Goal: Navigation & Orientation: Understand site structure

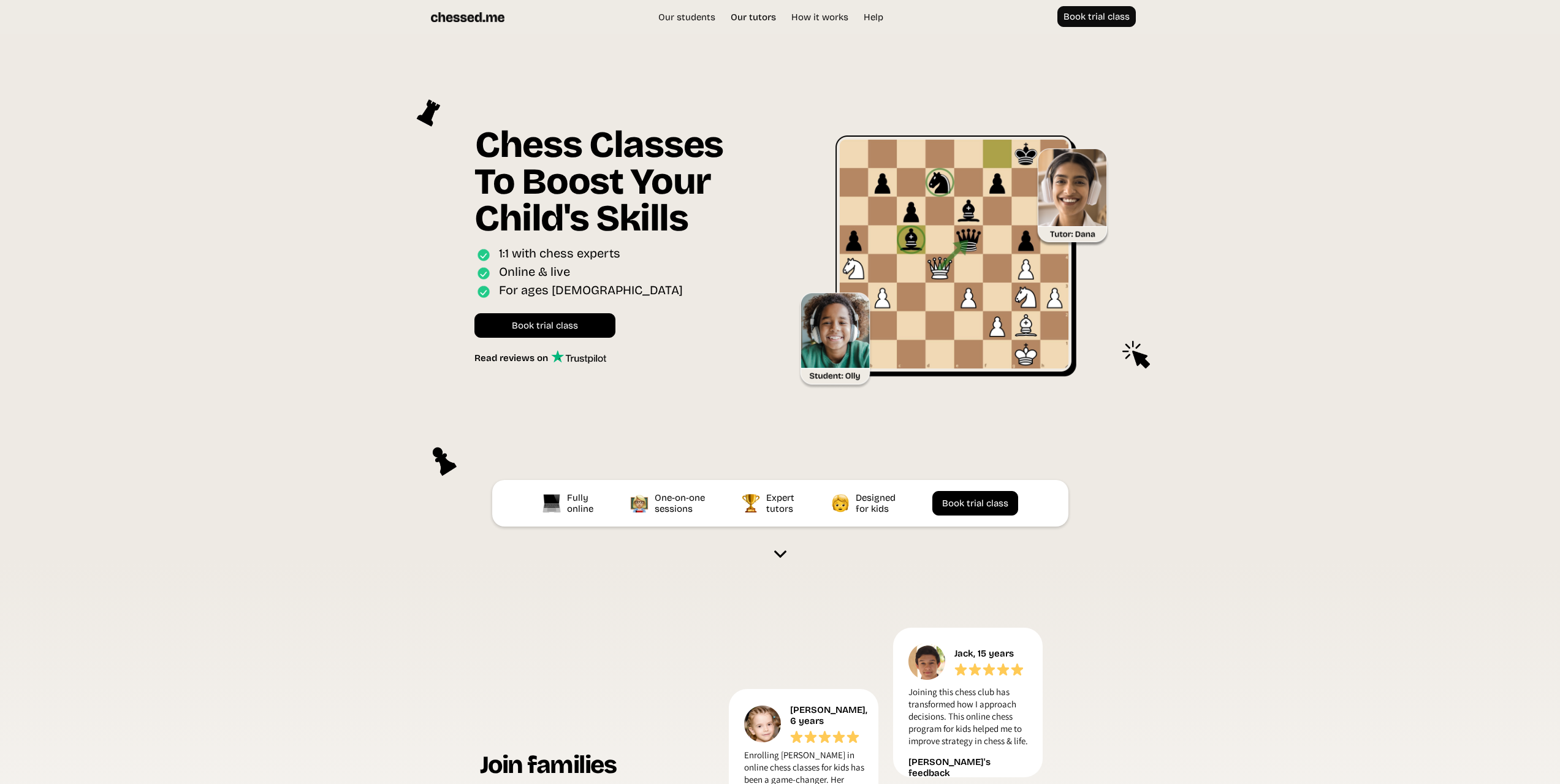
click at [740, 14] on link "Our tutors" at bounding box center [752, 17] width 58 height 12
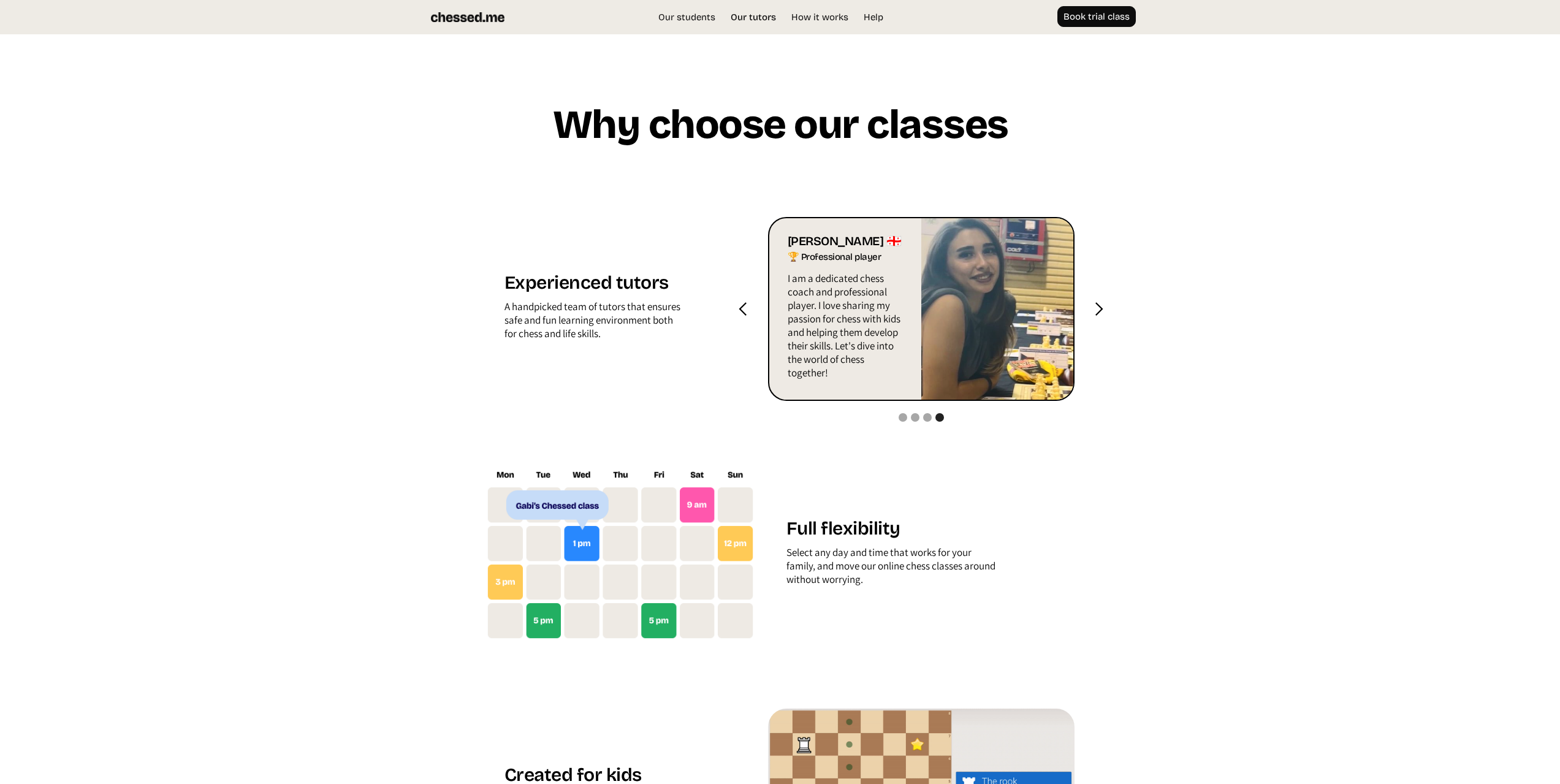
scroll to position [1214, 0]
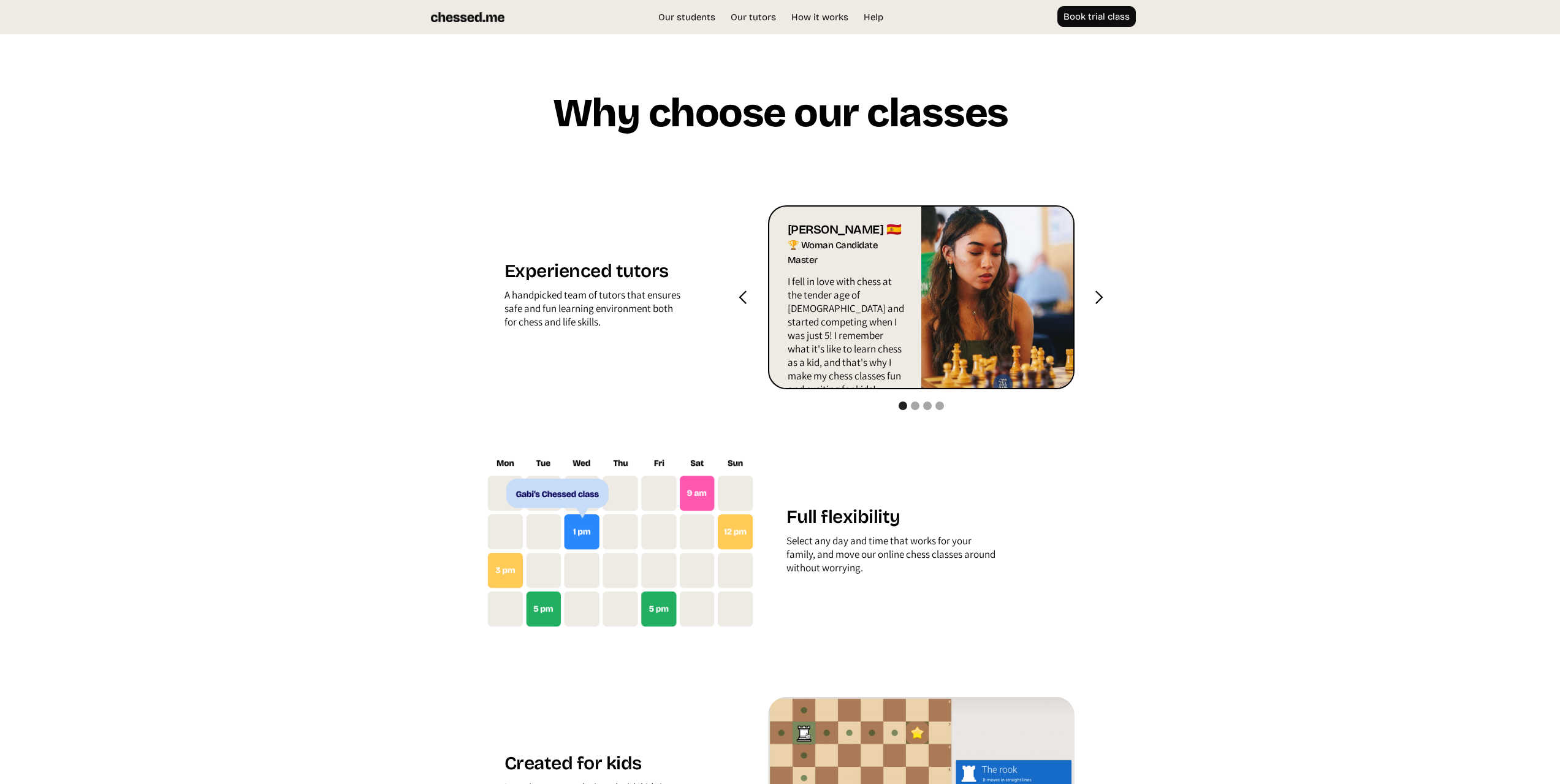
click at [1095, 295] on div "next slide" at bounding box center [1098, 297] width 15 height 15
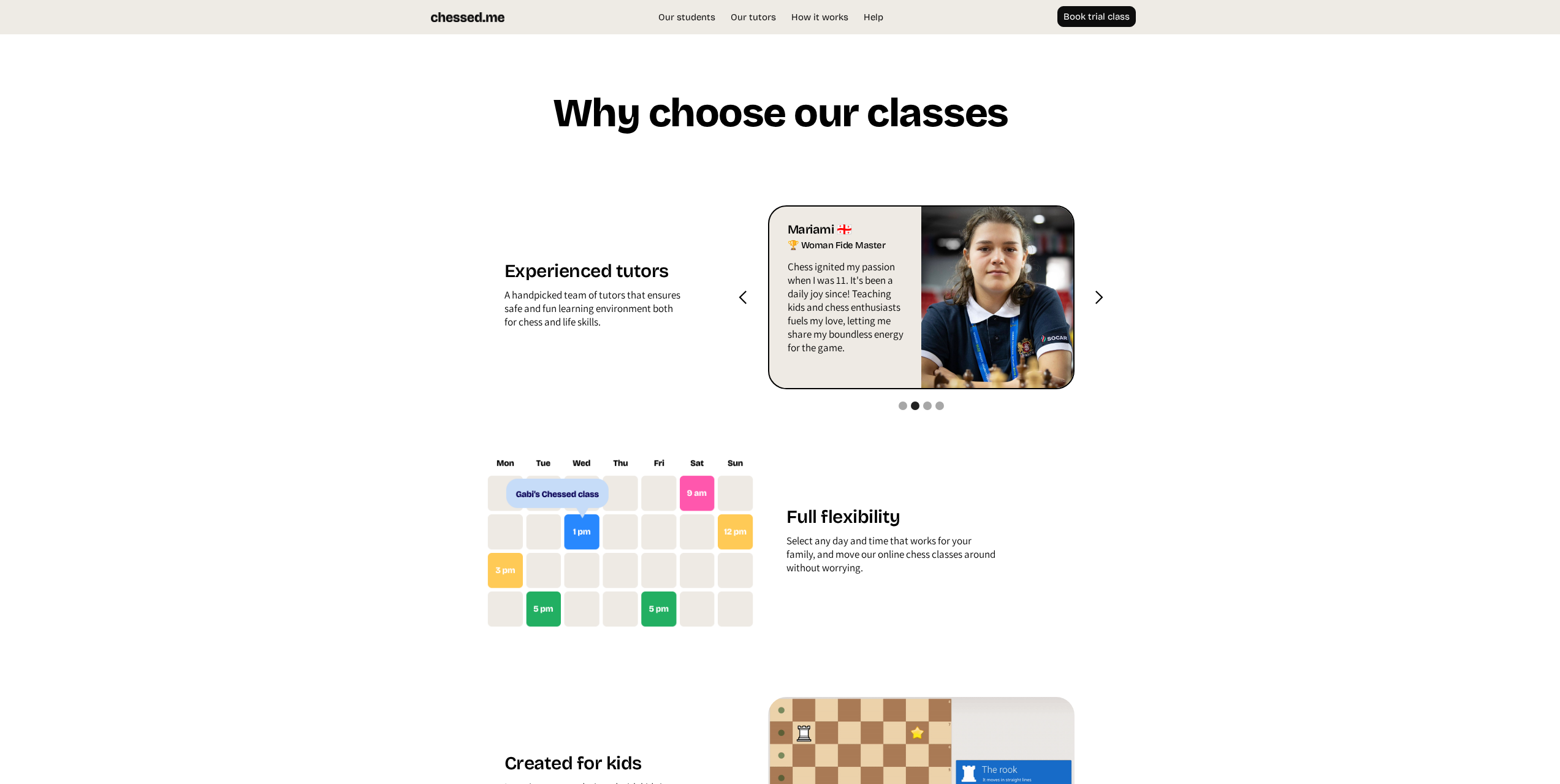
click at [1097, 296] on div "next slide" at bounding box center [1098, 297] width 15 height 15
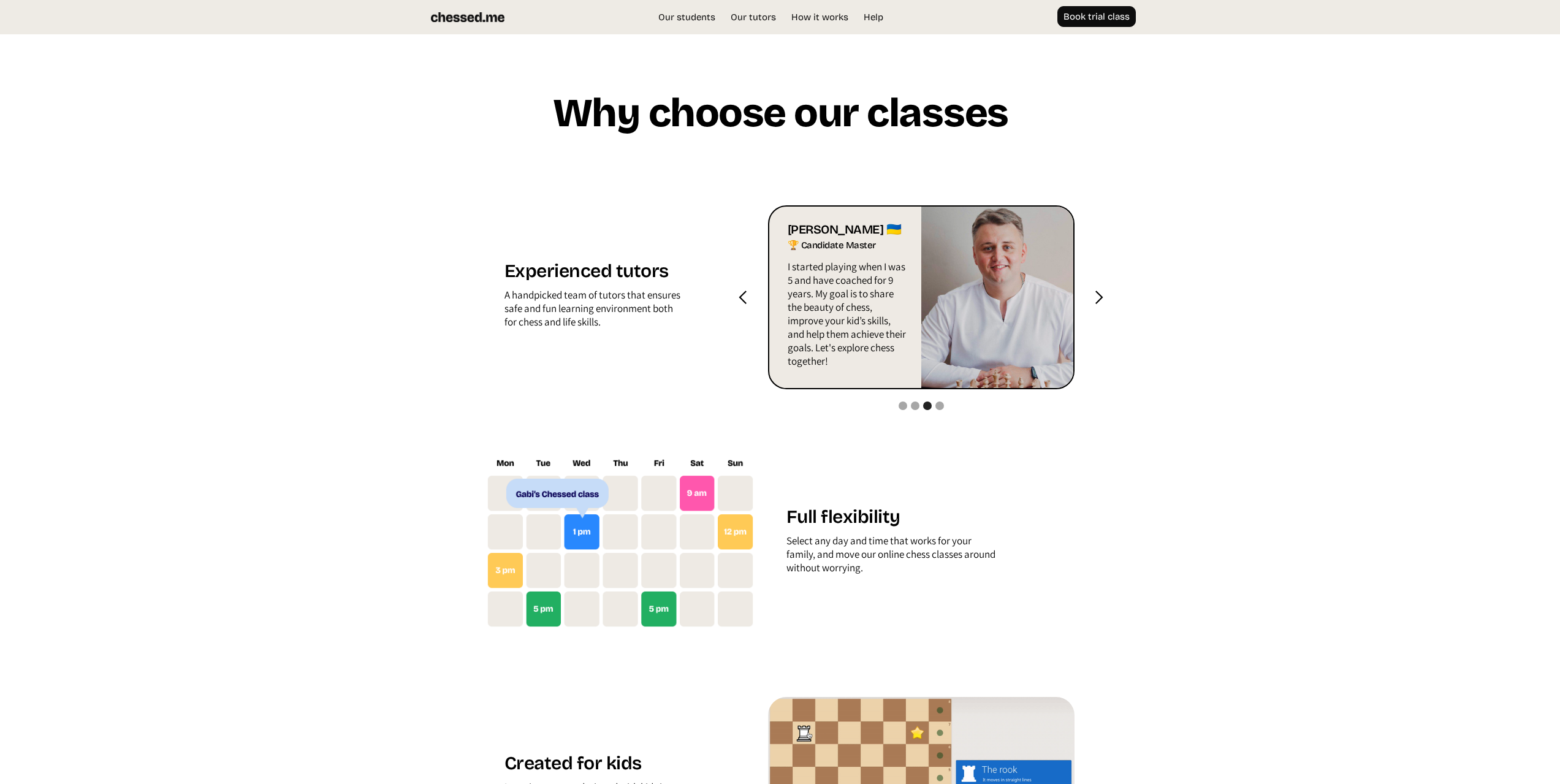
click at [1097, 297] on div "next slide" at bounding box center [1098, 297] width 15 height 15
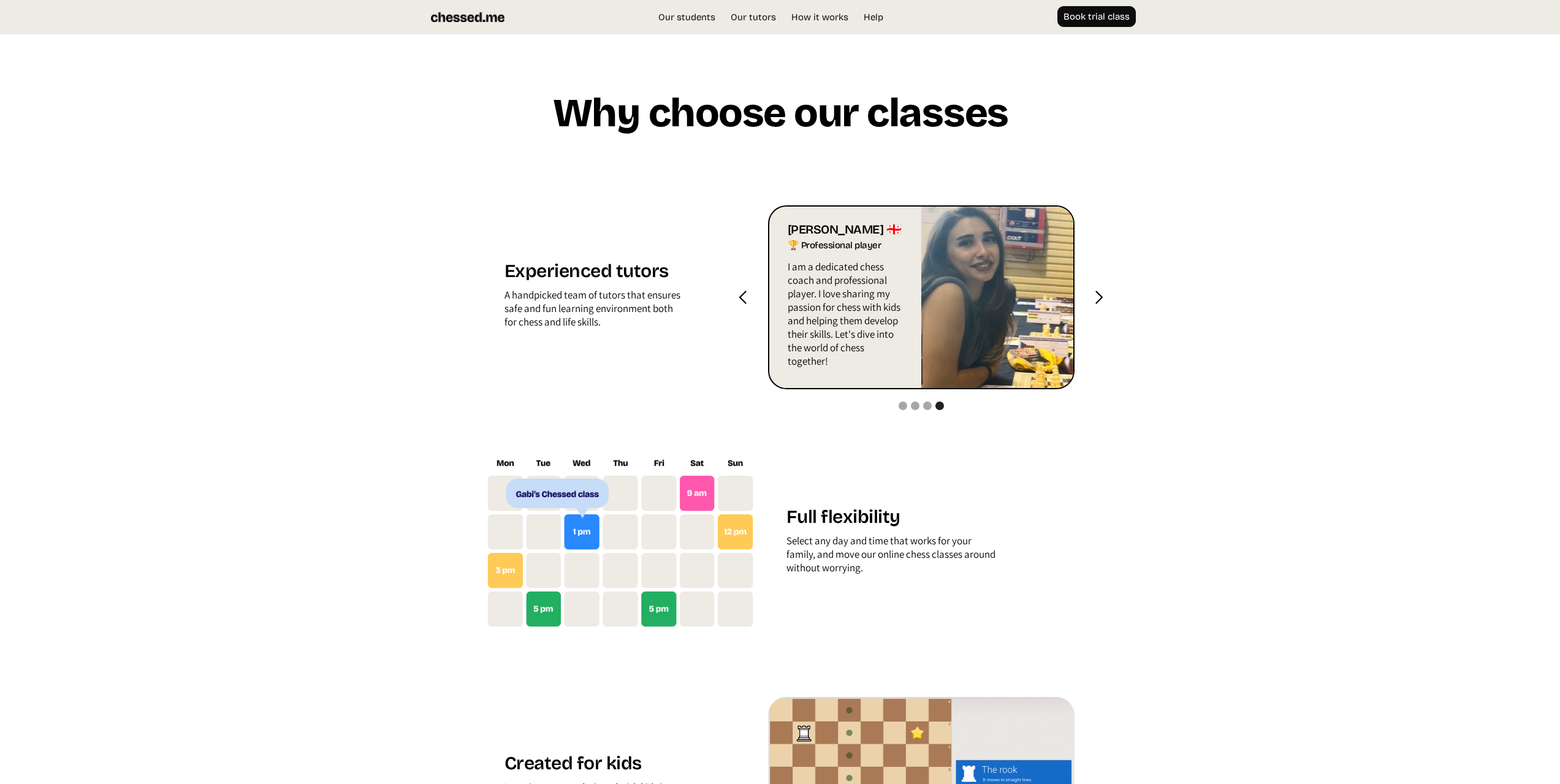
click at [1097, 296] on div "next slide" at bounding box center [1098, 297] width 15 height 15
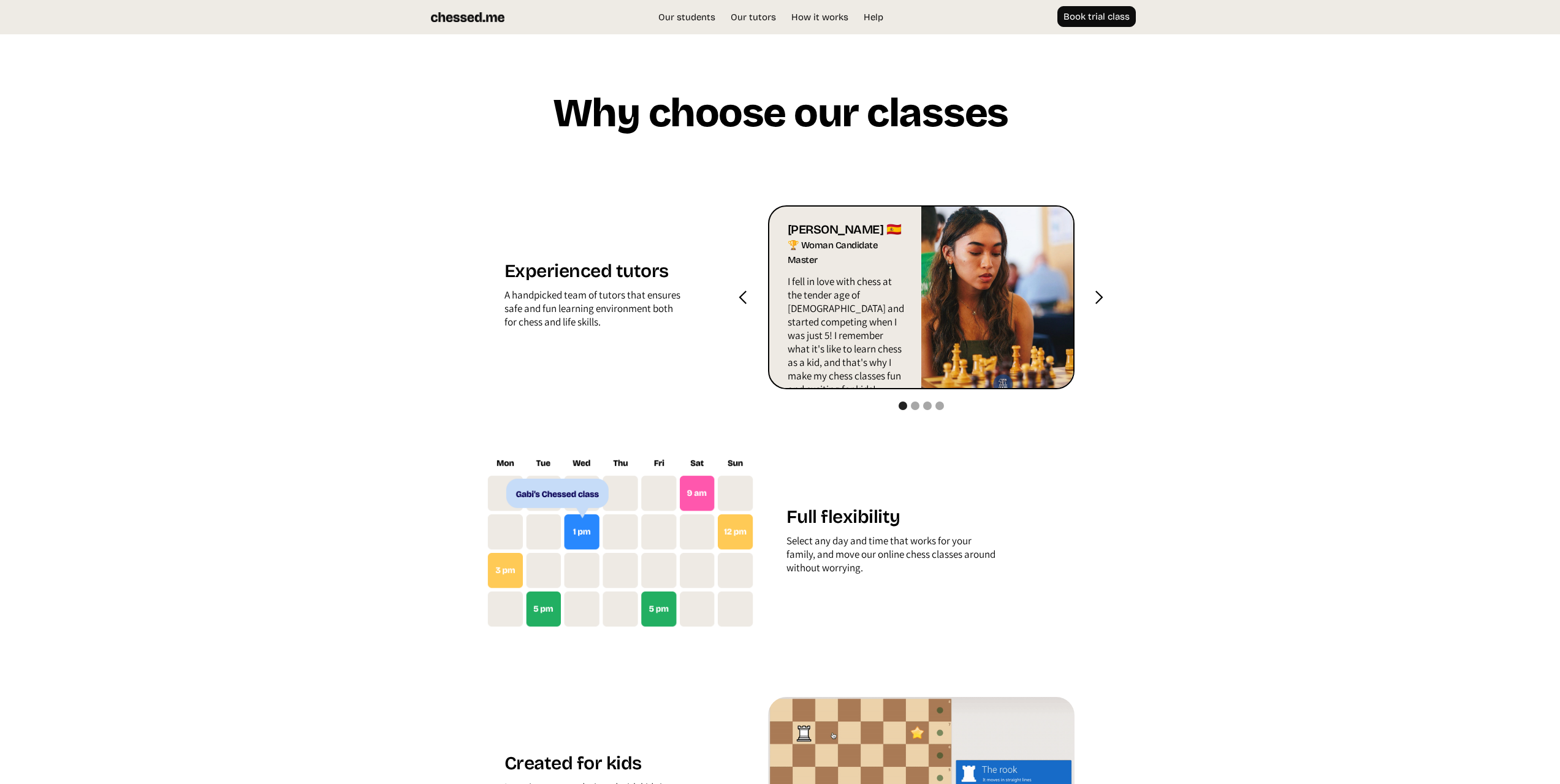
click at [1100, 294] on div "next slide" at bounding box center [1098, 297] width 15 height 15
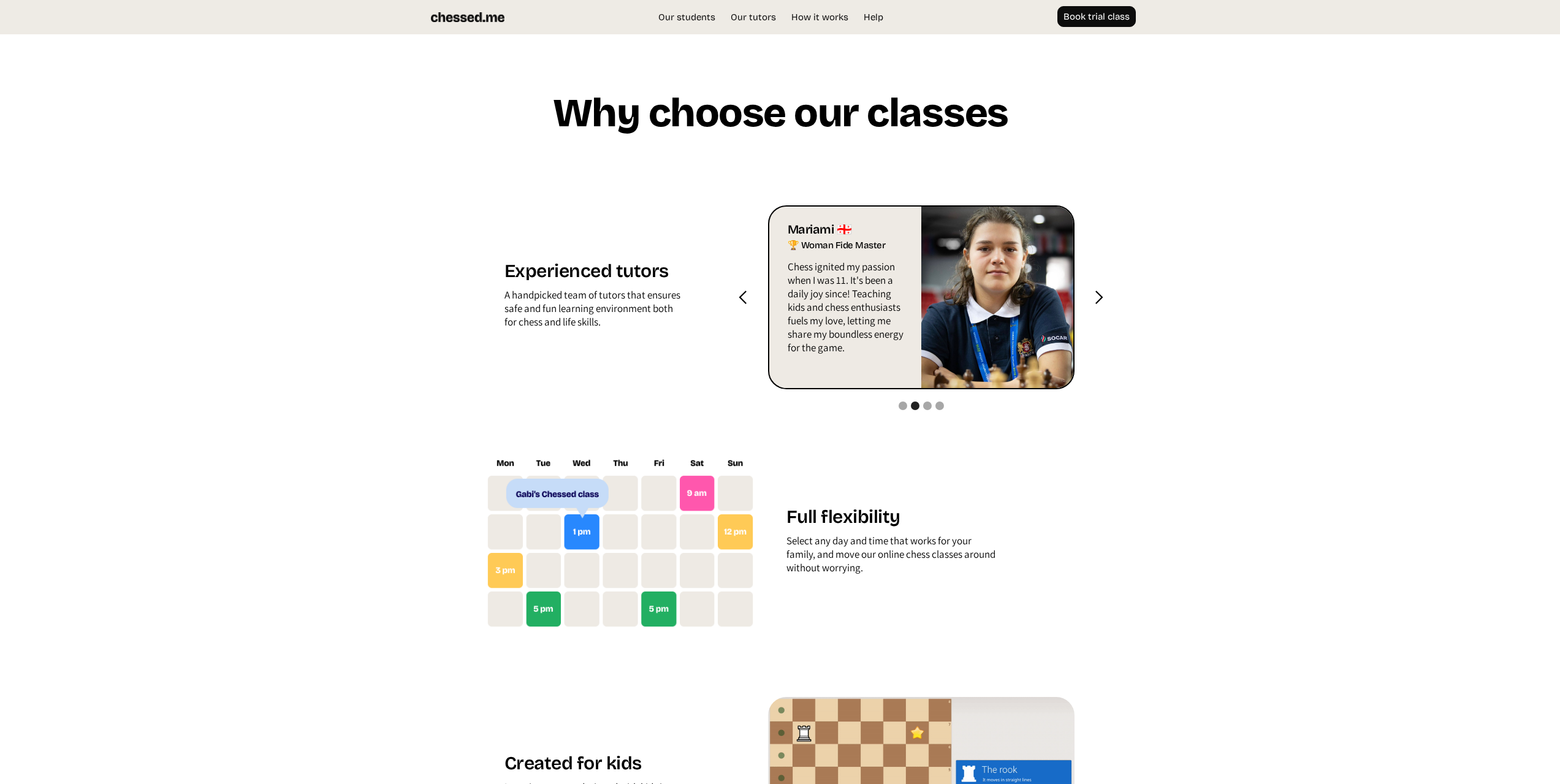
click at [1099, 294] on div "next slide" at bounding box center [1098, 297] width 15 height 15
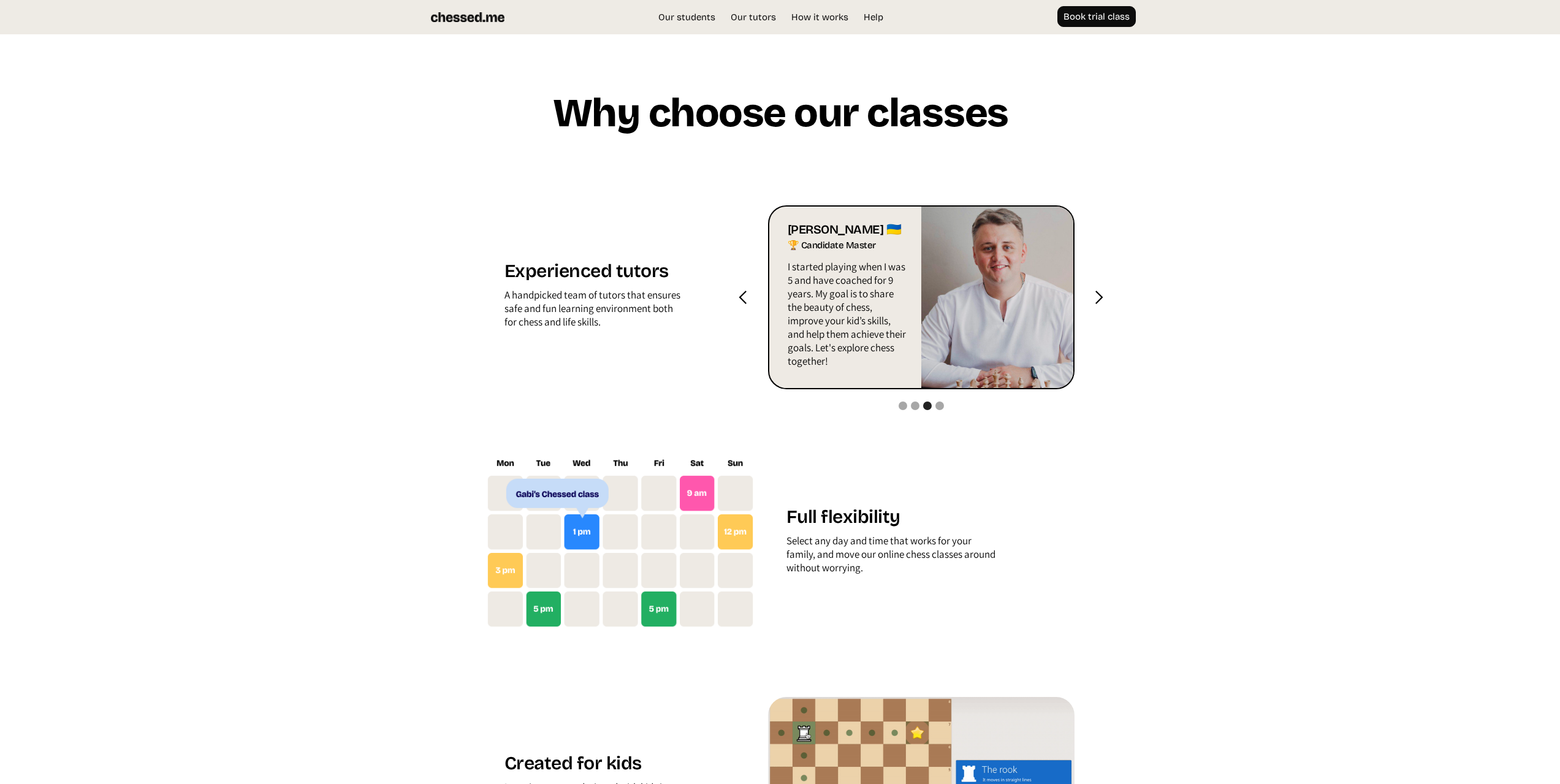
click at [1099, 294] on div "next slide" at bounding box center [1098, 297] width 15 height 15
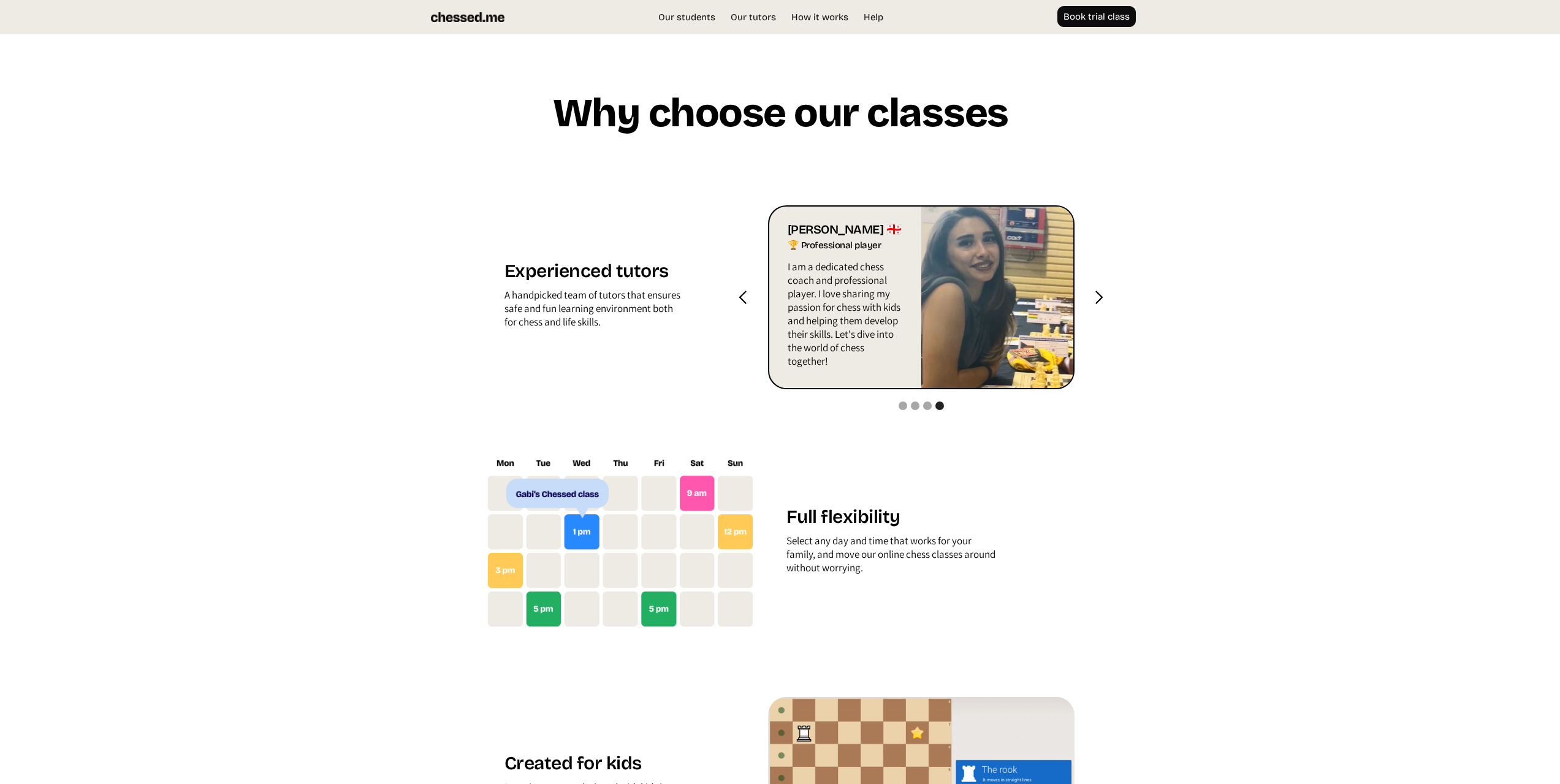
click at [1100, 294] on div "next slide" at bounding box center [1098, 297] width 15 height 15
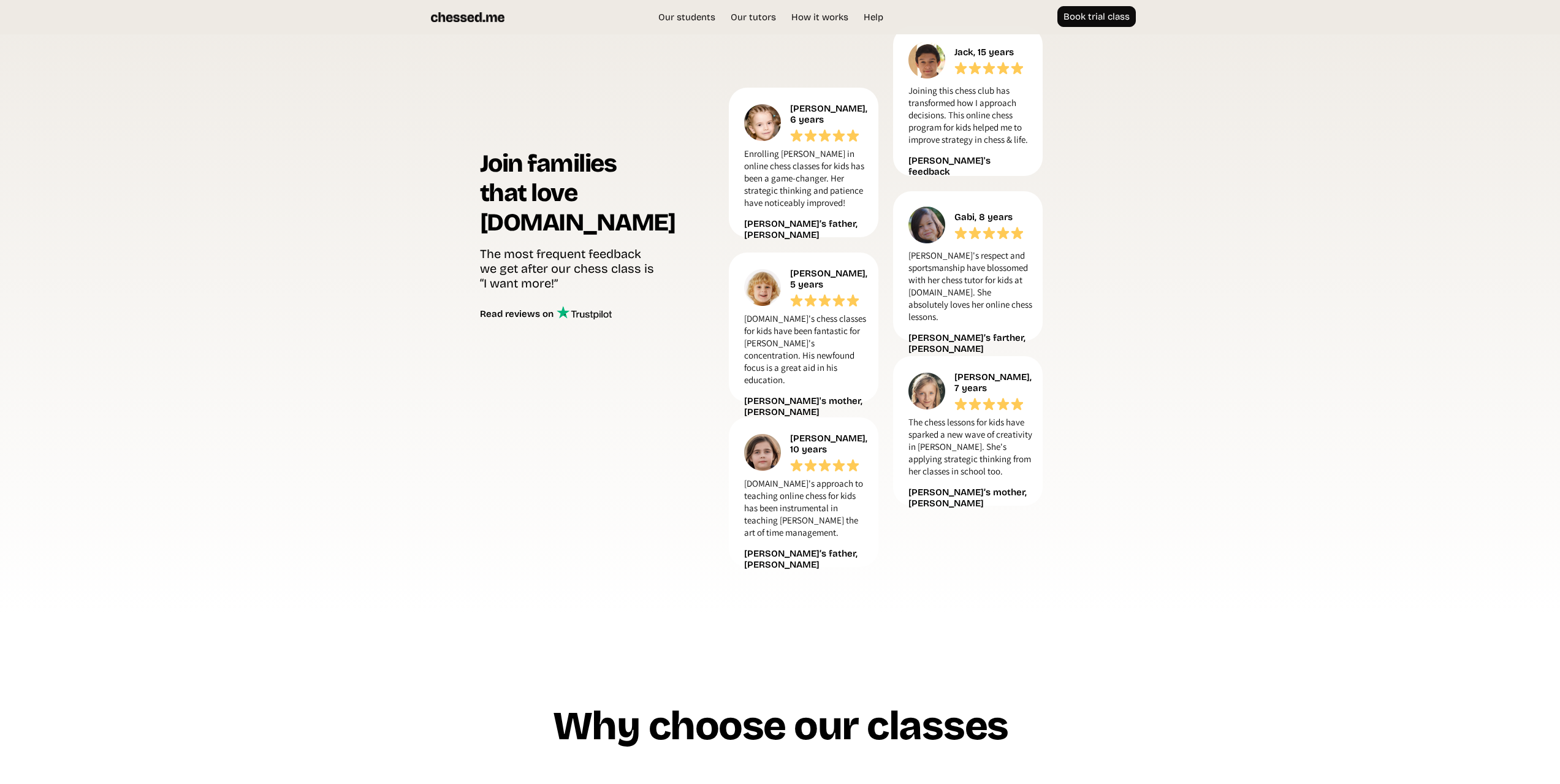
scroll to position [111, 0]
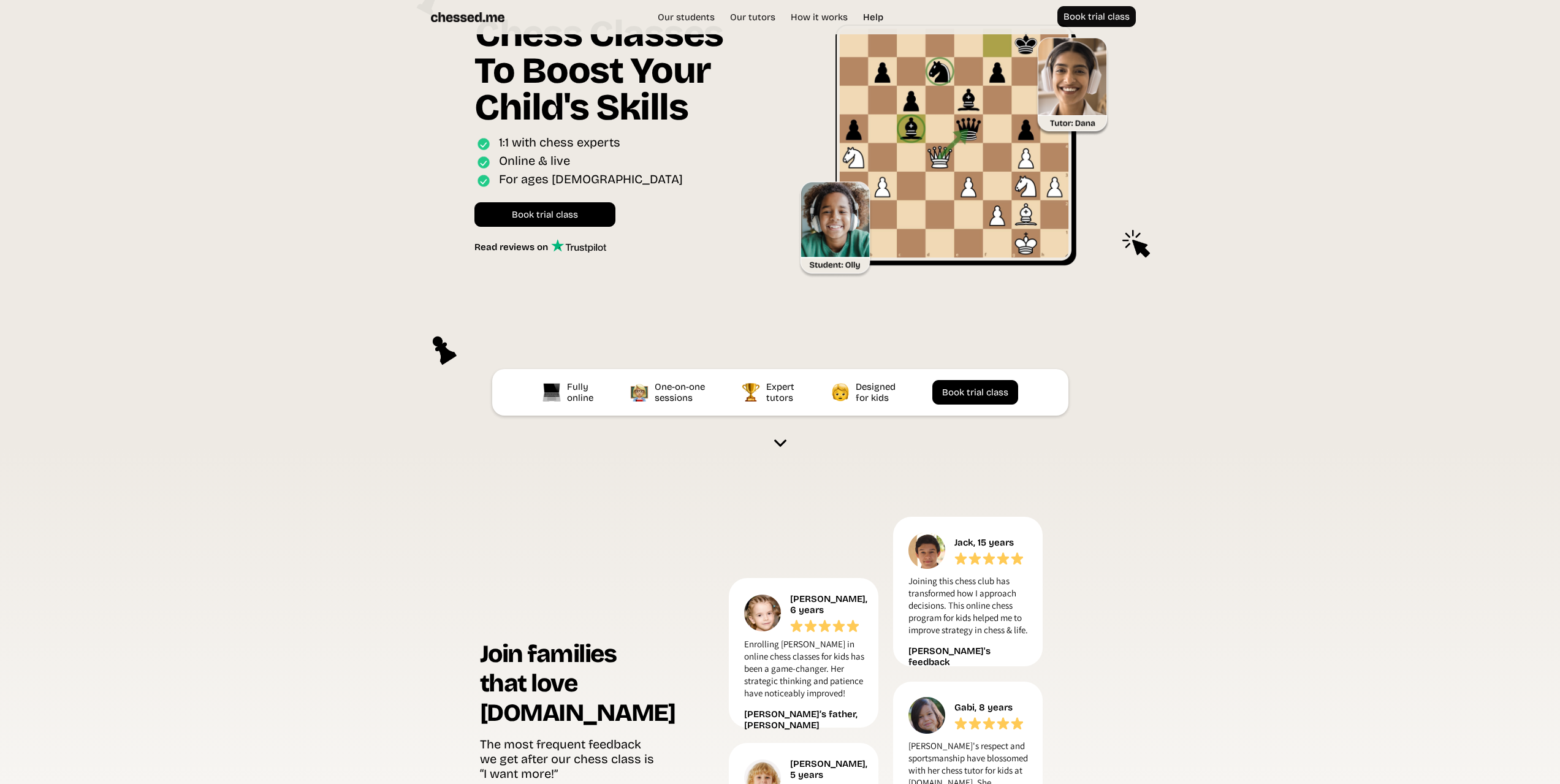
click at [874, 15] on link "Help" at bounding box center [873, 17] width 32 height 12
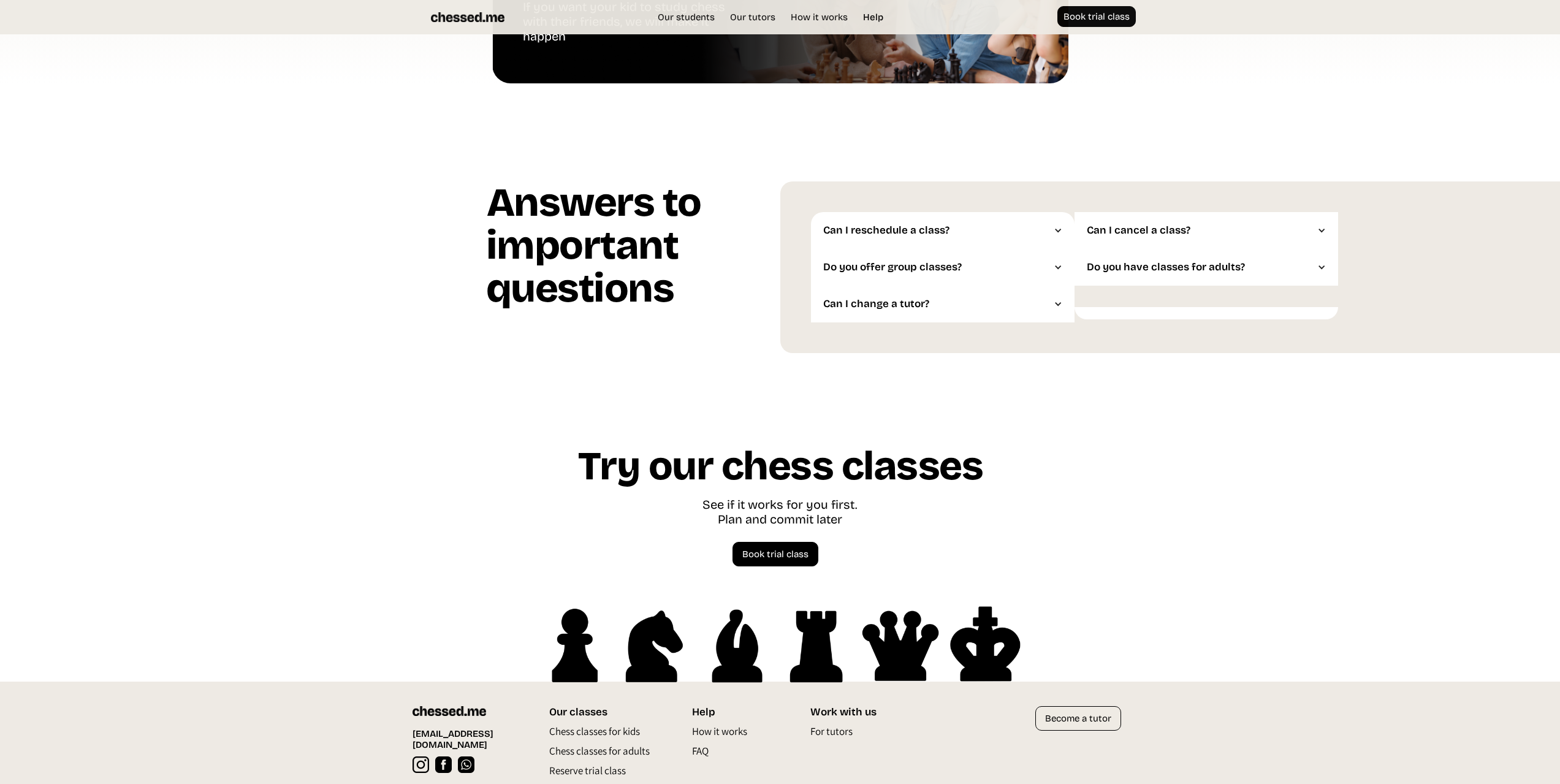
scroll to position [3108, 0]
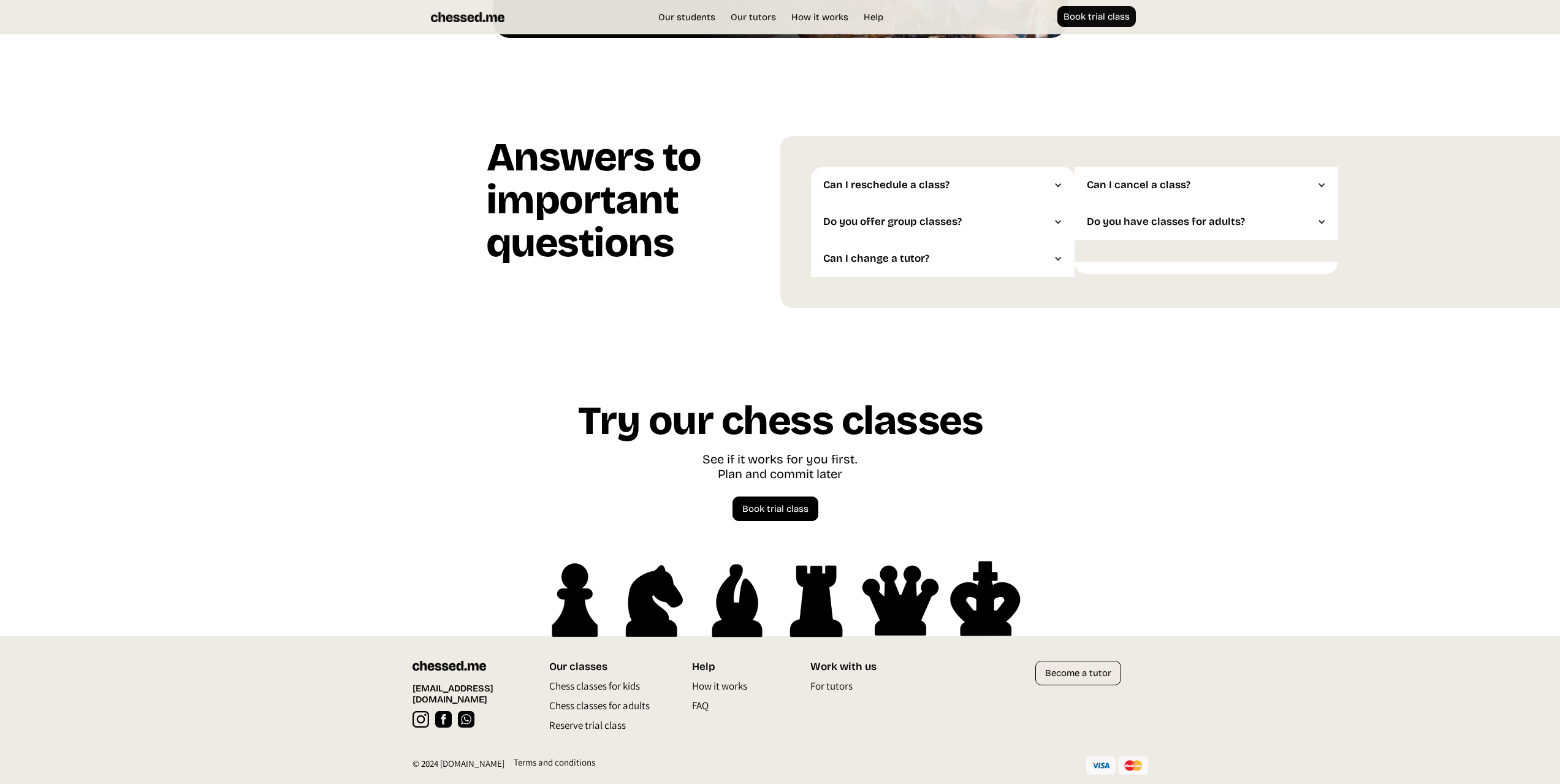
click at [1323, 221] on div at bounding box center [1321, 222] width 9 height 9
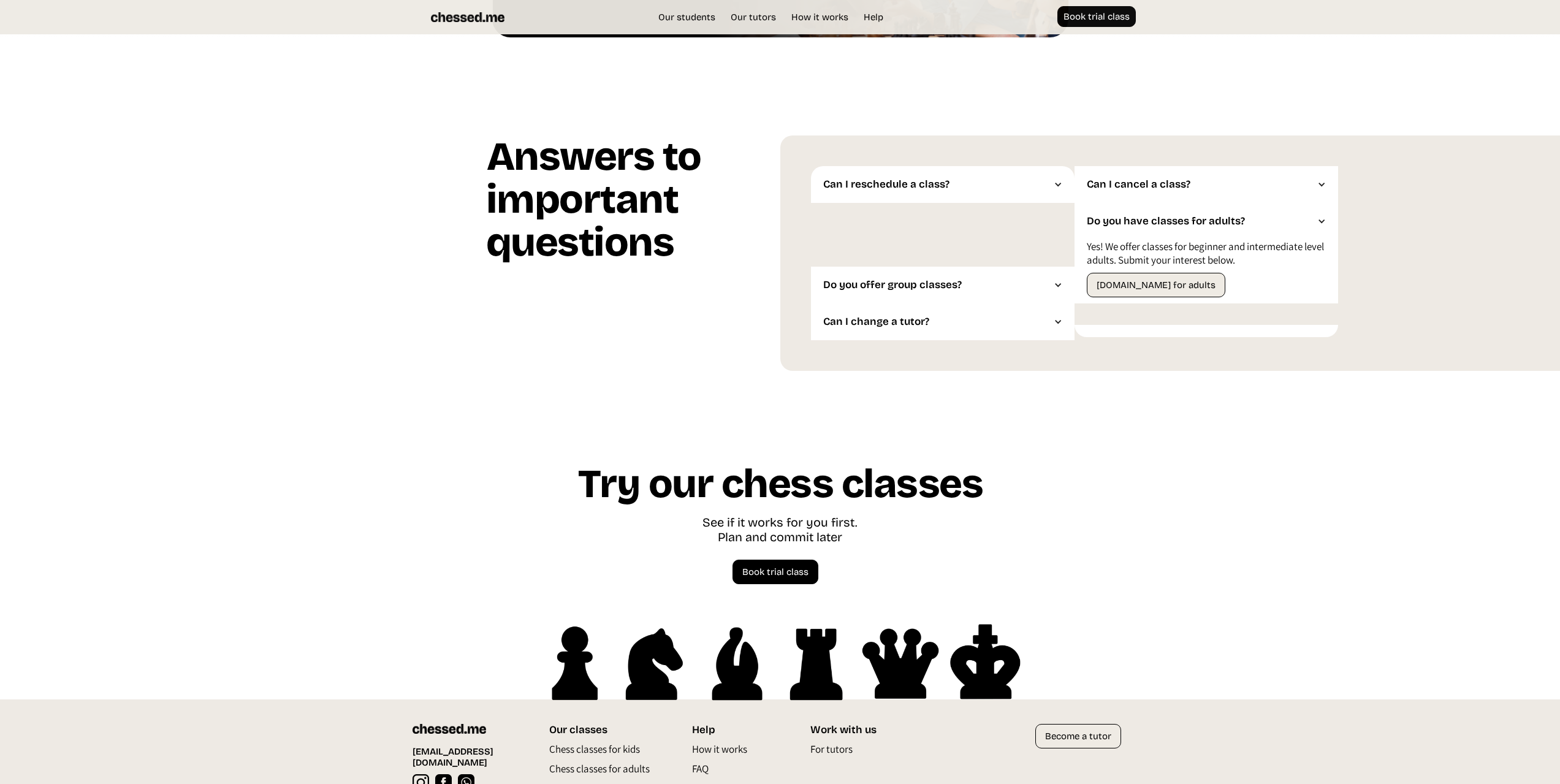
click at [1323, 221] on div at bounding box center [1321, 221] width 9 height 9
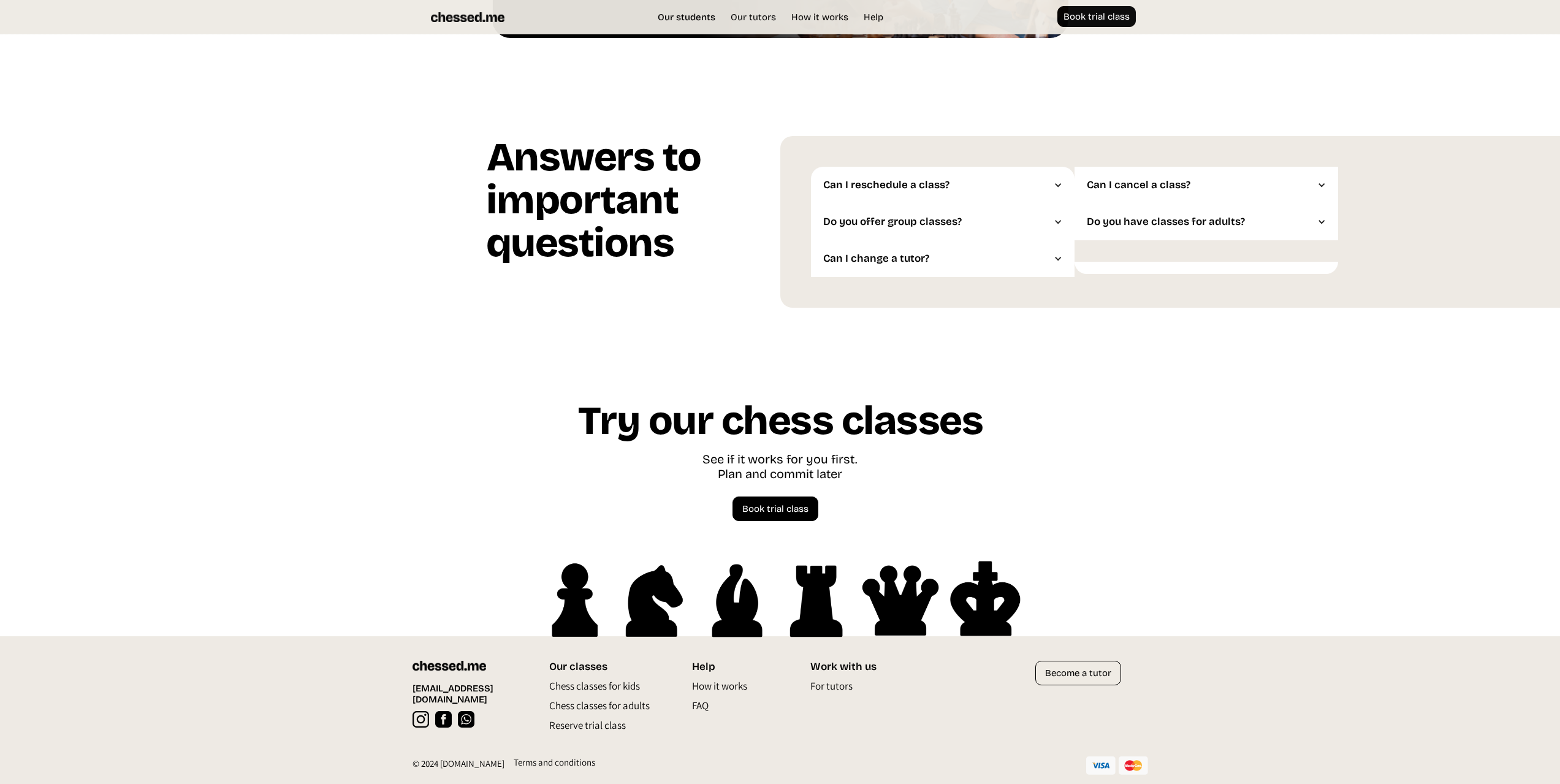
click at [683, 16] on link "Our students" at bounding box center [687, 17] width 70 height 12
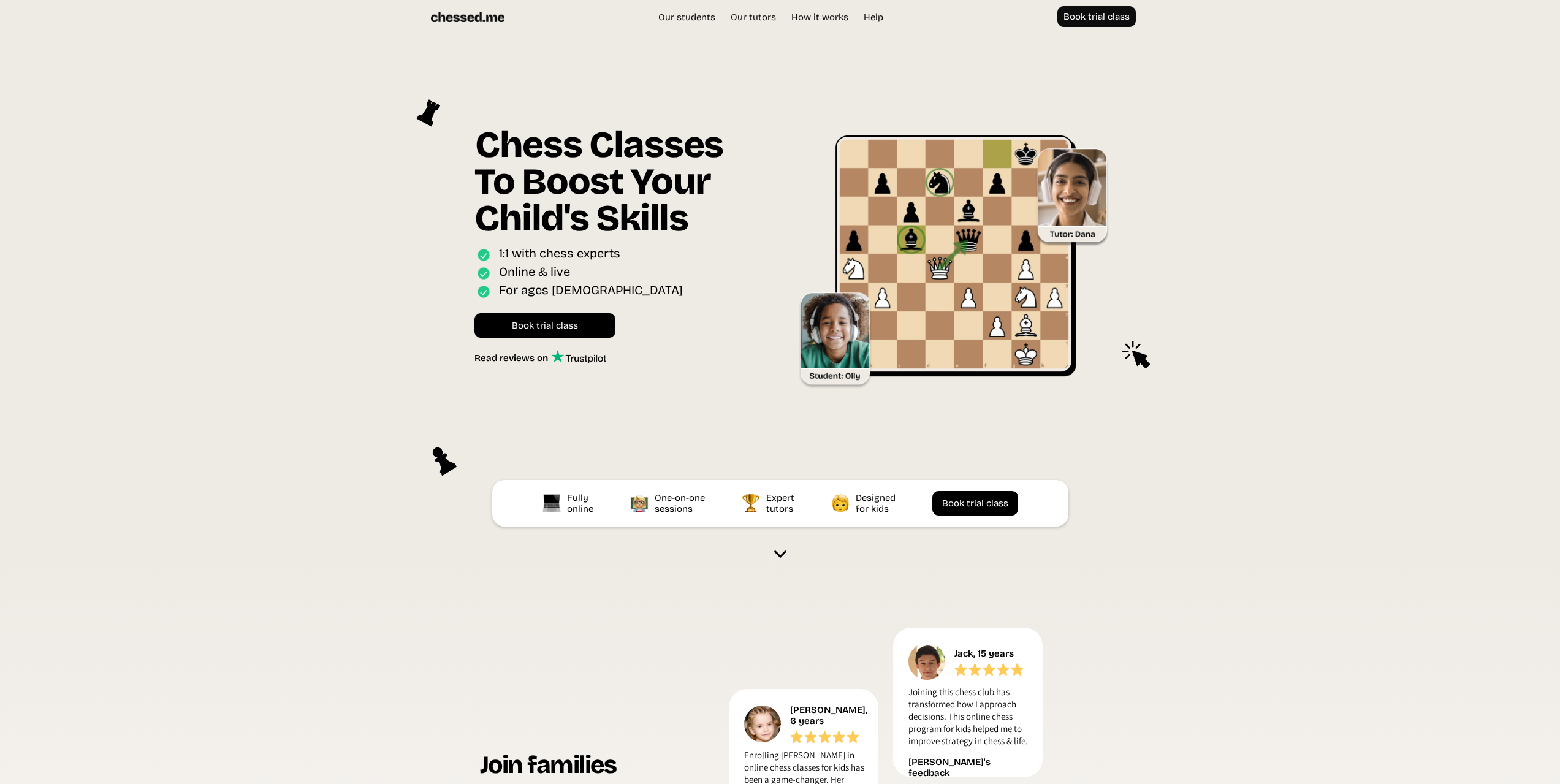
click at [1325, 148] on section "Chess Classes To Boost Your Child's Skills Online interactive classes for ages …" at bounding box center [780, 297] width 1560 height 527
